Goal: Task Accomplishment & Management: Use online tool/utility

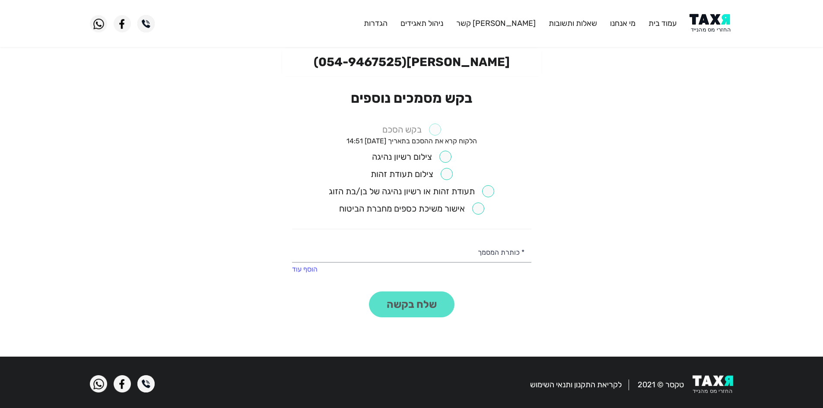
click at [435, 129] on label "בקש הסכם" at bounding box center [411, 130] width 59 height 12
click at [576, 105] on additional-documents-request "[PERSON_NAME] (054-9467525) בקש מסמכים נוספים בקש הסכם הלקוח קרא את ההסכם בתארי…" at bounding box center [411, 199] width 823 height 302
click at [442, 130] on li "בקש הסכם הלקוח קרא את ההסכם בתאריך [DATE] 14:51" at bounding box center [411, 135] width 239 height 22
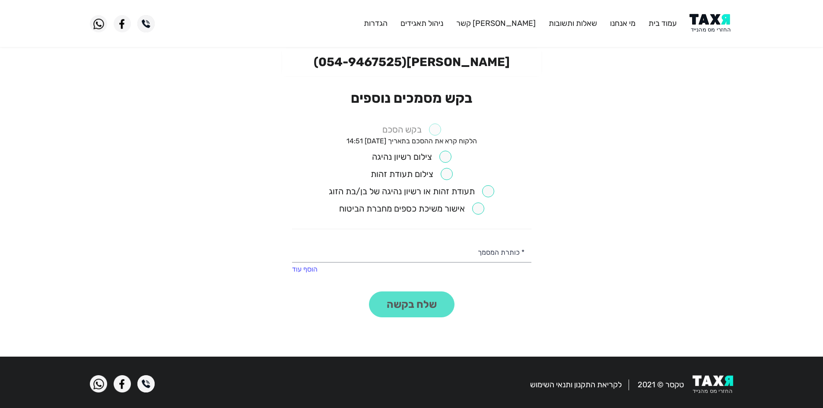
click at [442, 130] on li "בקש הסכם הלקוח קרא את ההסכם בתאריך [DATE] 14:51" at bounding box center [411, 135] width 239 height 22
click at [439, 130] on label "בקש הסכם" at bounding box center [411, 130] width 59 height 12
